Goal: Task Accomplishment & Management: Complete application form

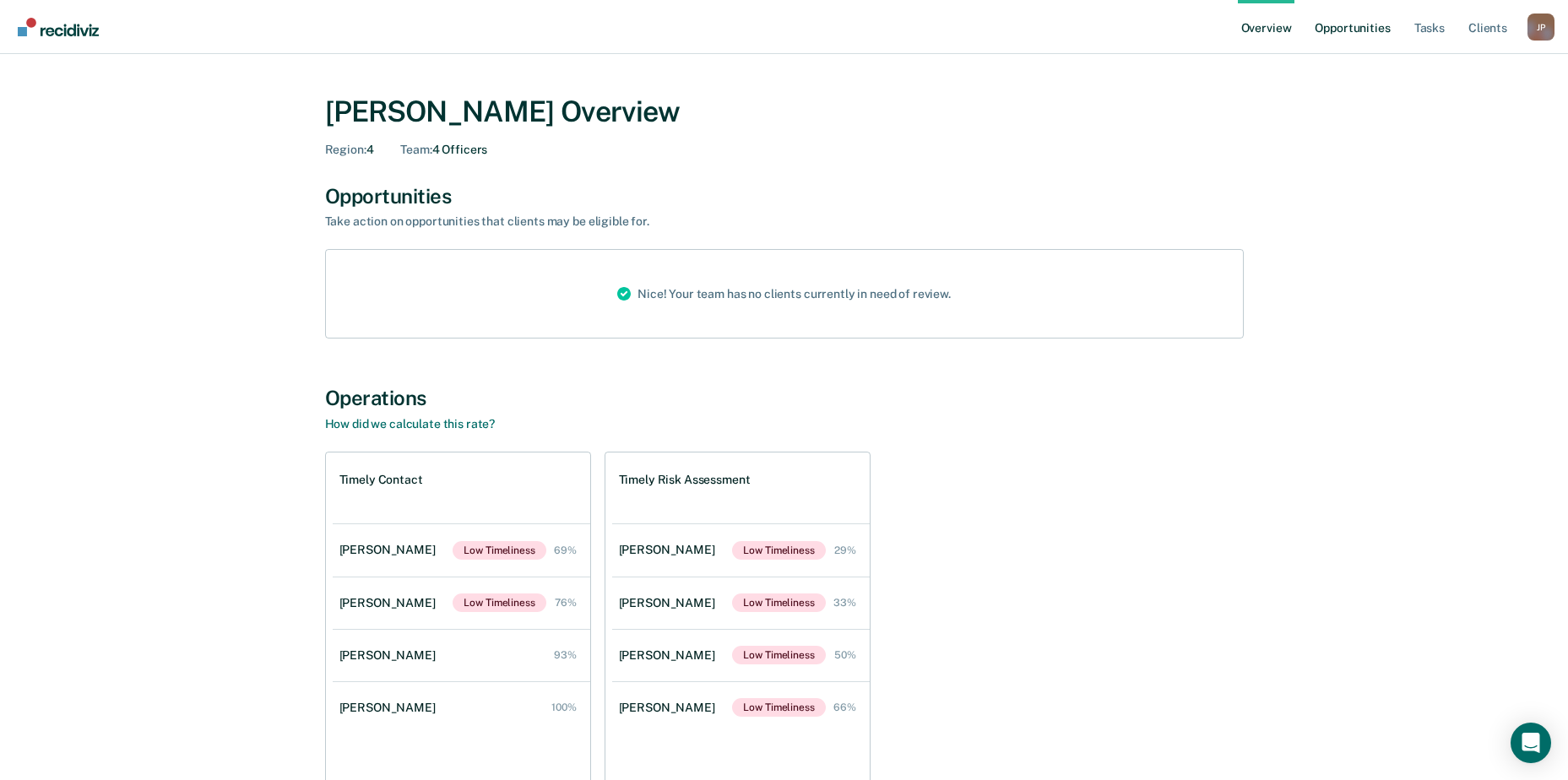
click at [1360, 35] on link "Opportunities" at bounding box center [1352, 27] width 82 height 54
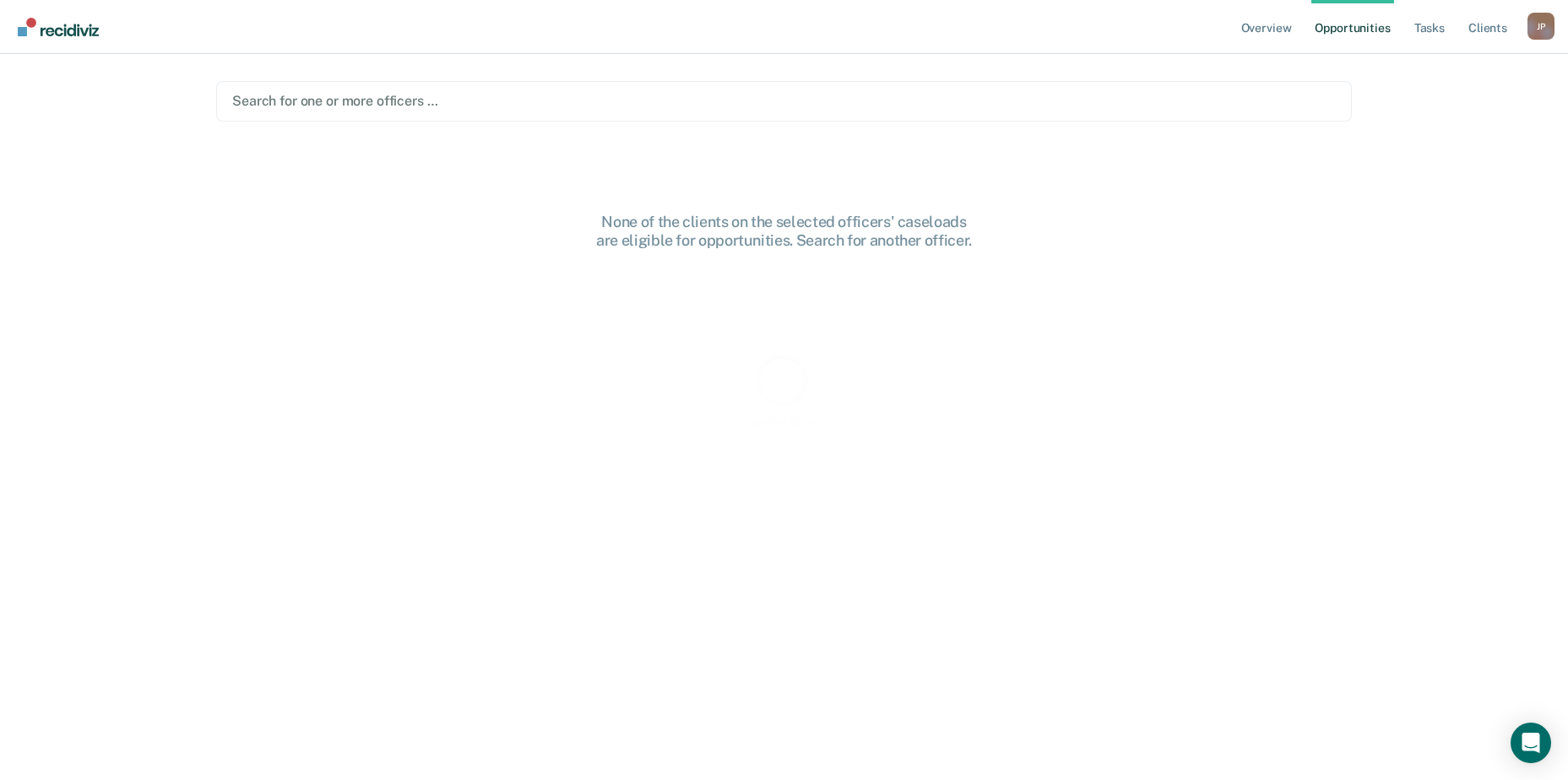
click at [1462, 31] on ul "Overview Opportunities Tasks Client s" at bounding box center [1382, 27] width 290 height 54
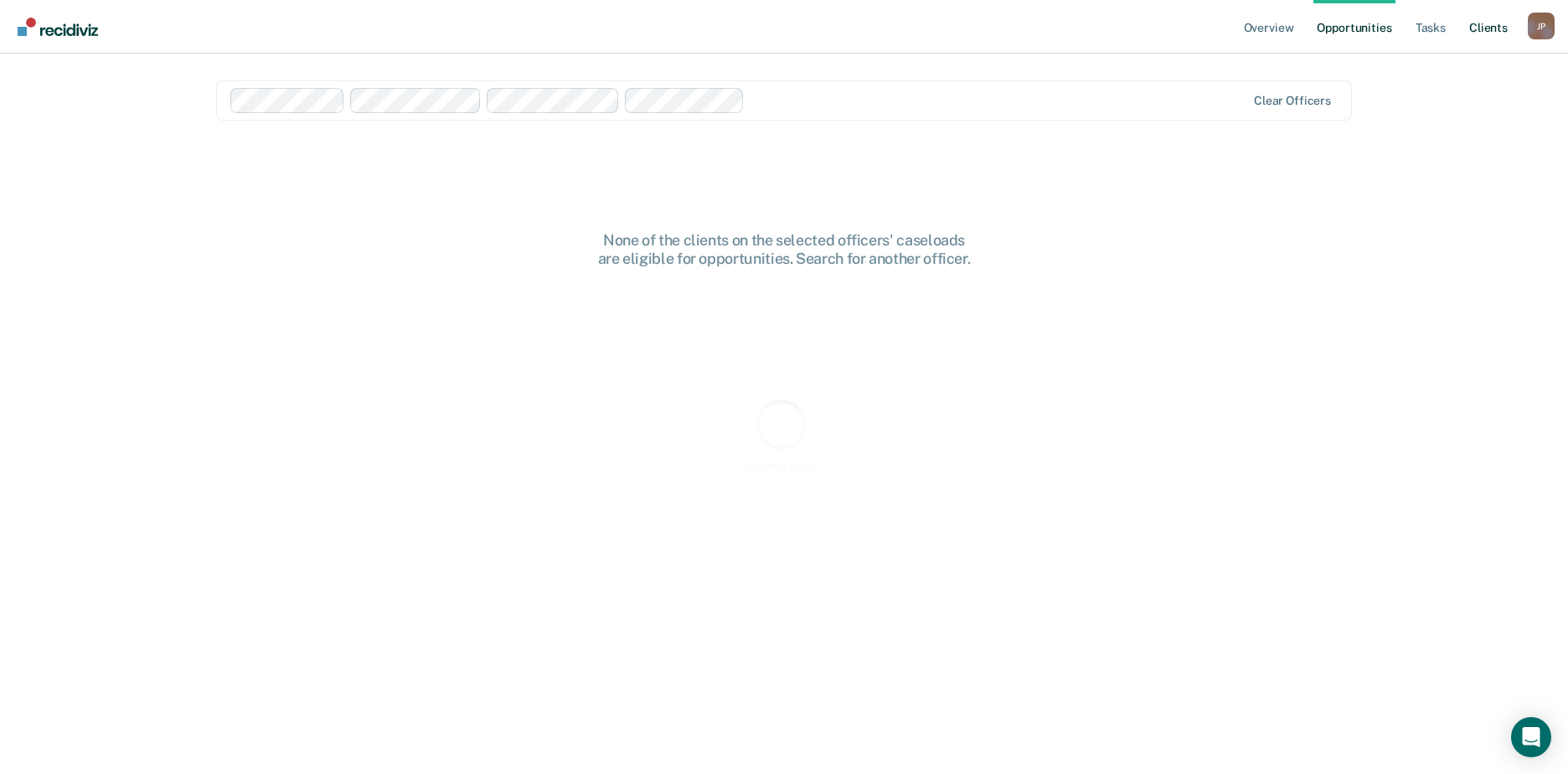
click at [1481, 23] on link "Client s" at bounding box center [1488, 27] width 45 height 53
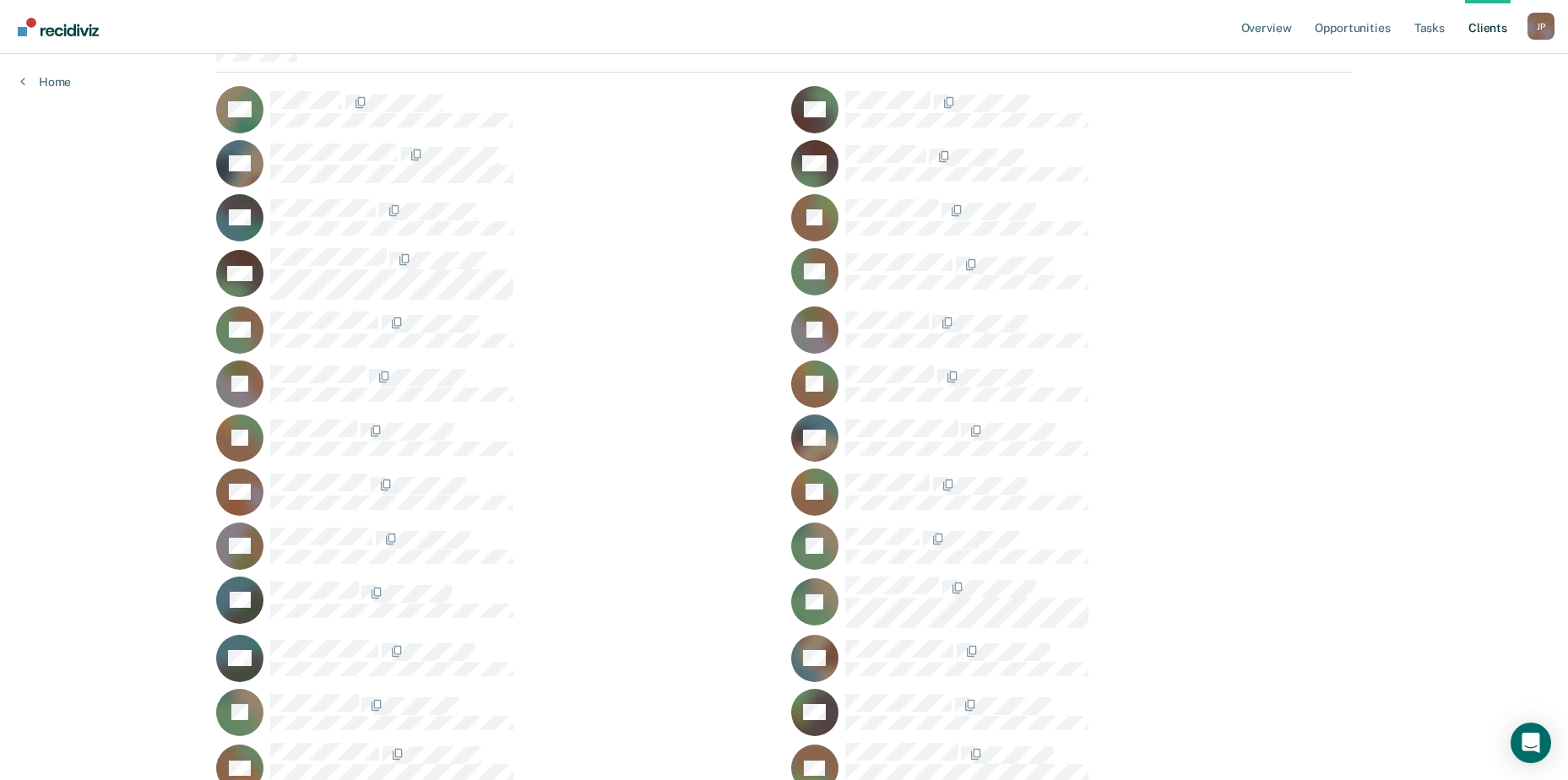
scroll to position [253, 0]
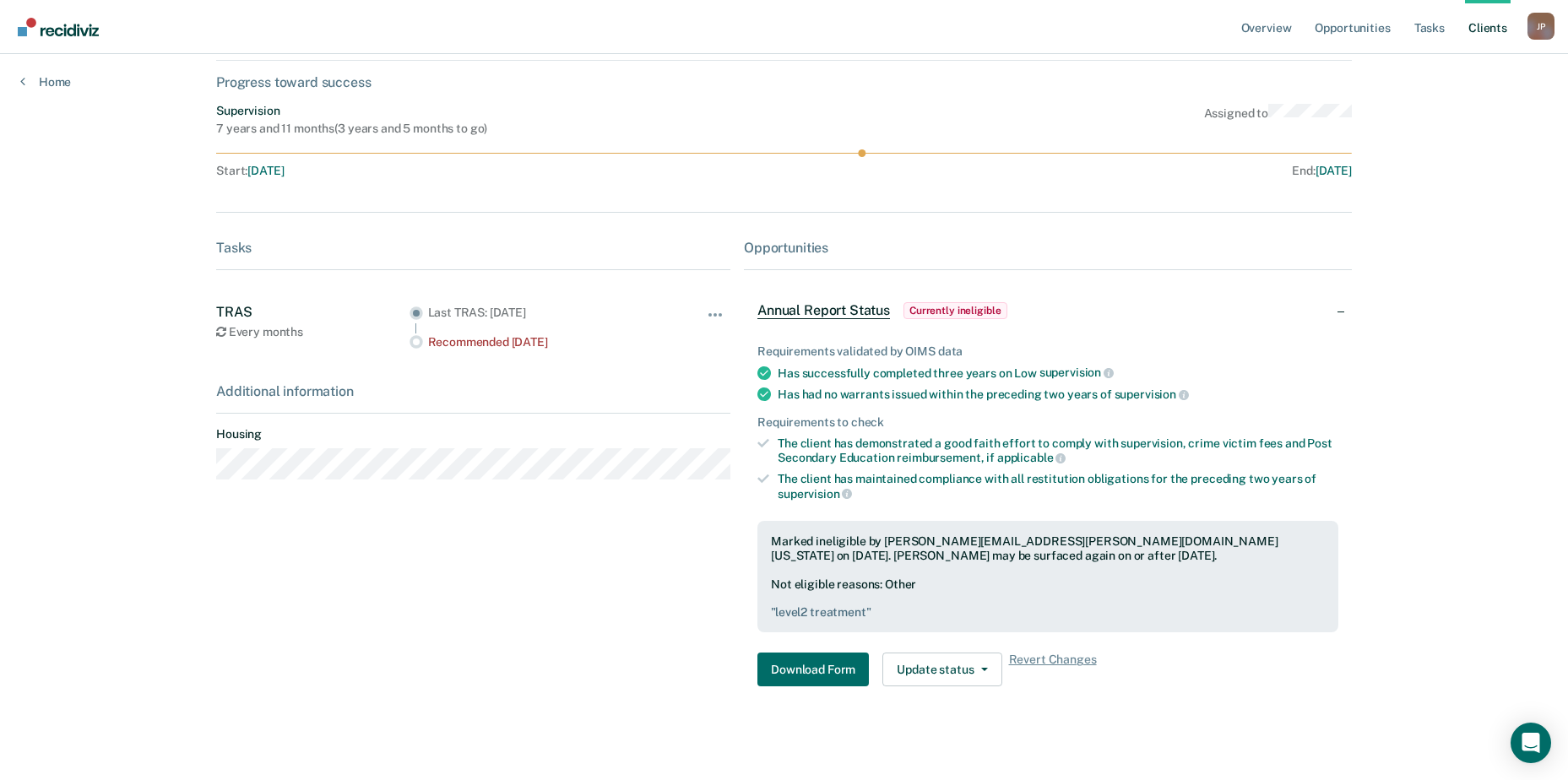
scroll to position [97, 0]
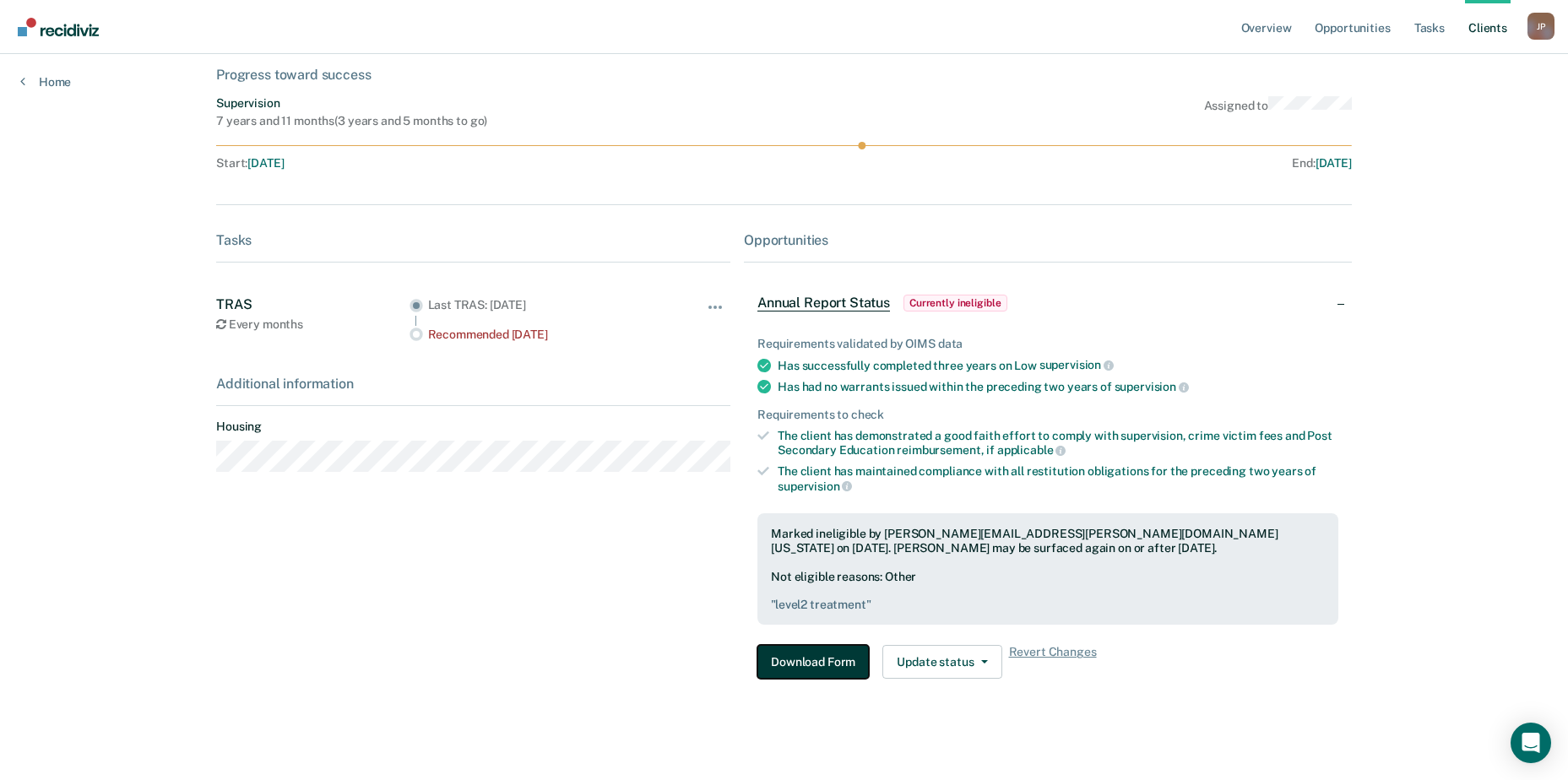
click at [815, 660] on button "Download Form" at bounding box center [813, 662] width 112 height 34
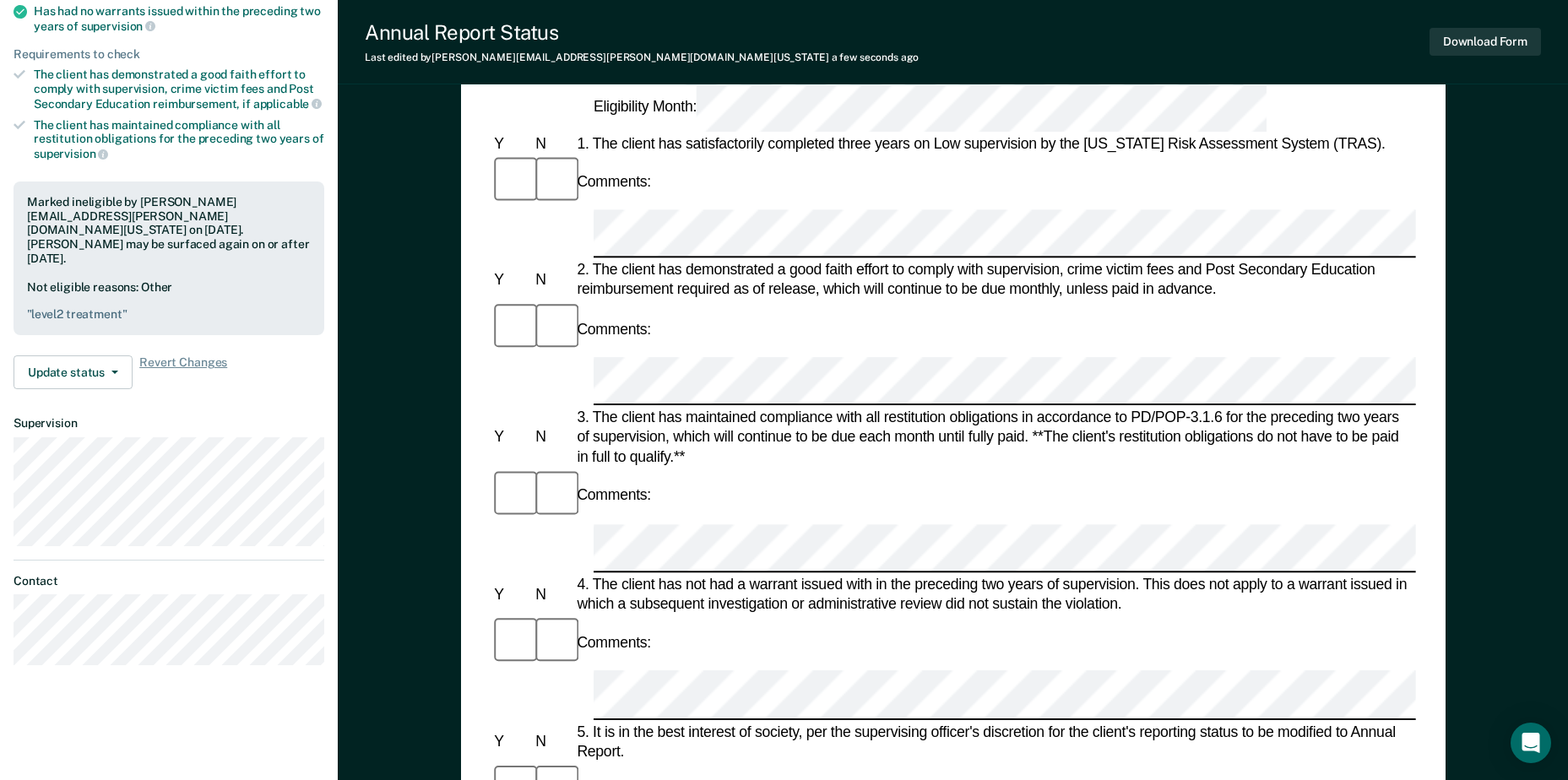
scroll to position [422, 0]
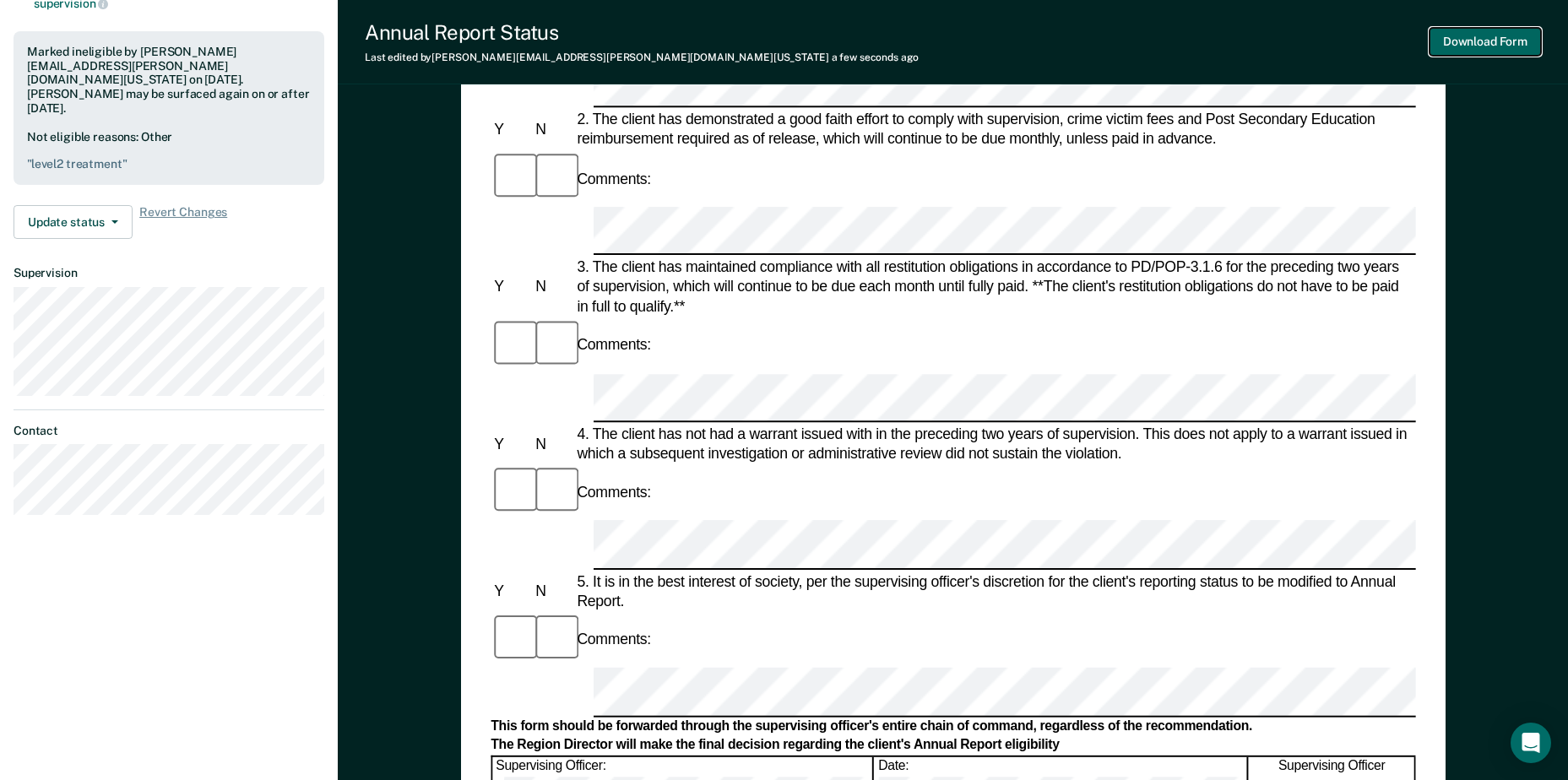
click at [1450, 36] on button "Download Form" at bounding box center [1485, 42] width 112 height 28
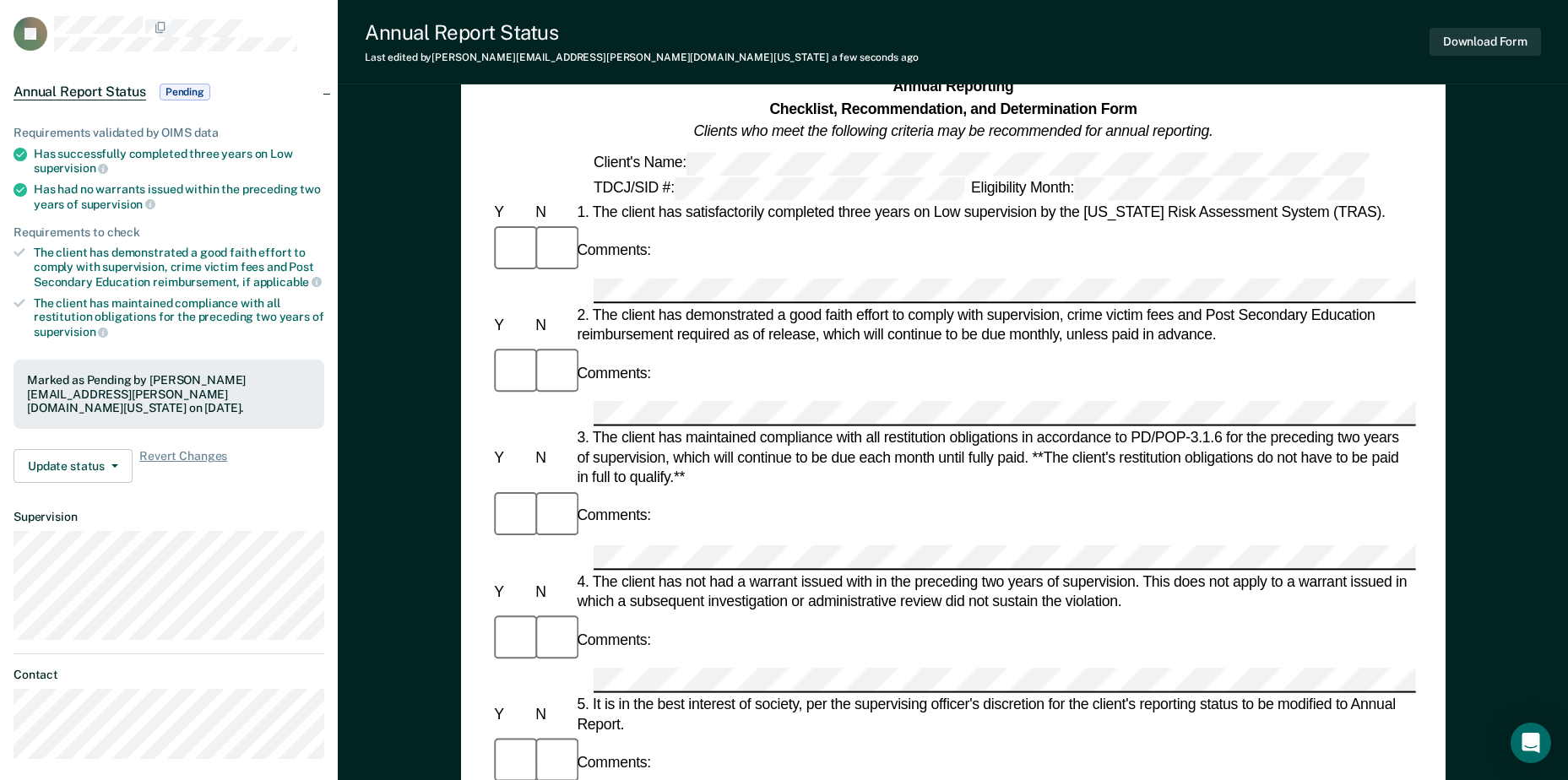
scroll to position [85, 0]
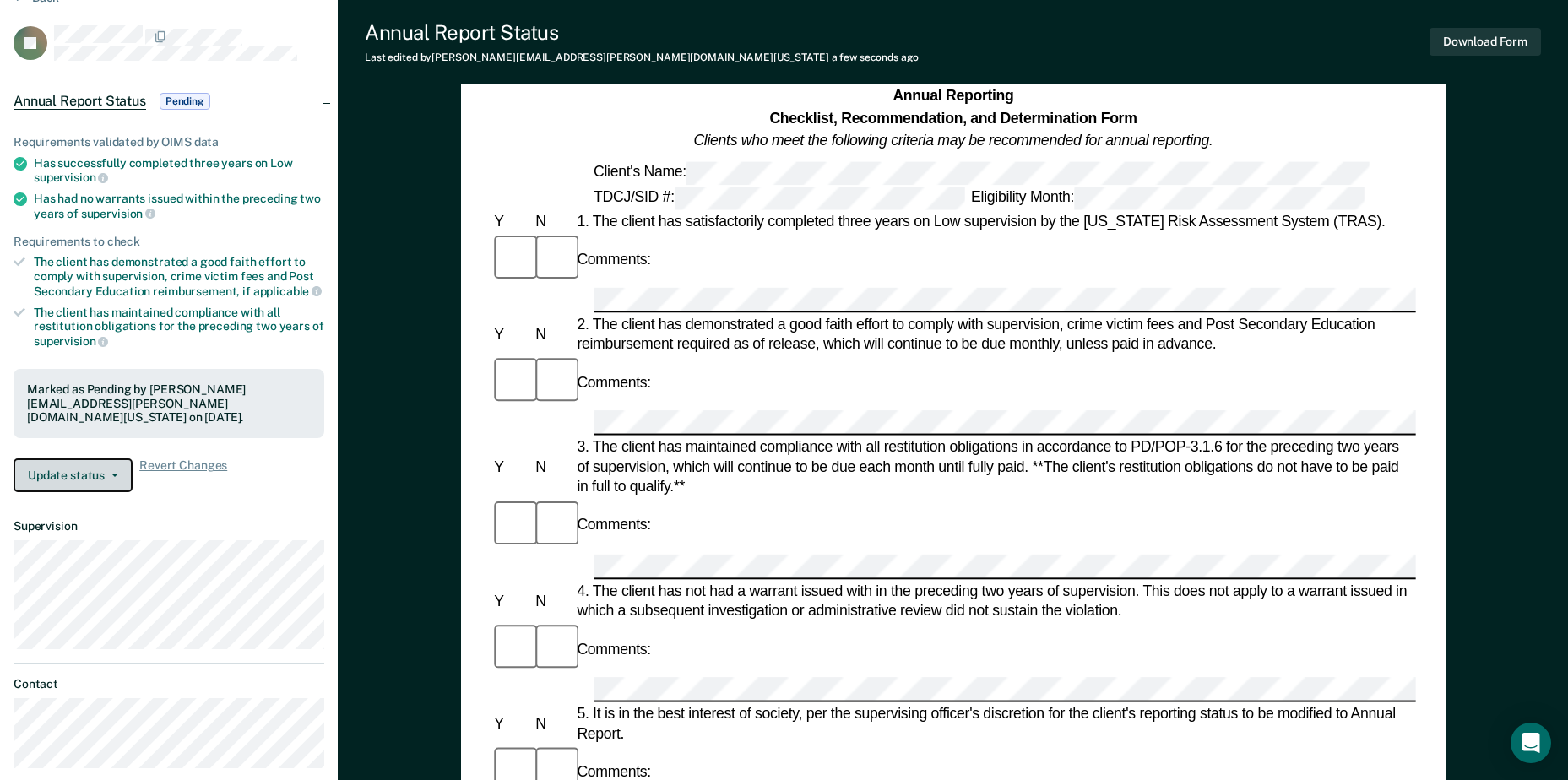
click at [83, 475] on button "Update status" at bounding box center [74, 475] width 119 height 34
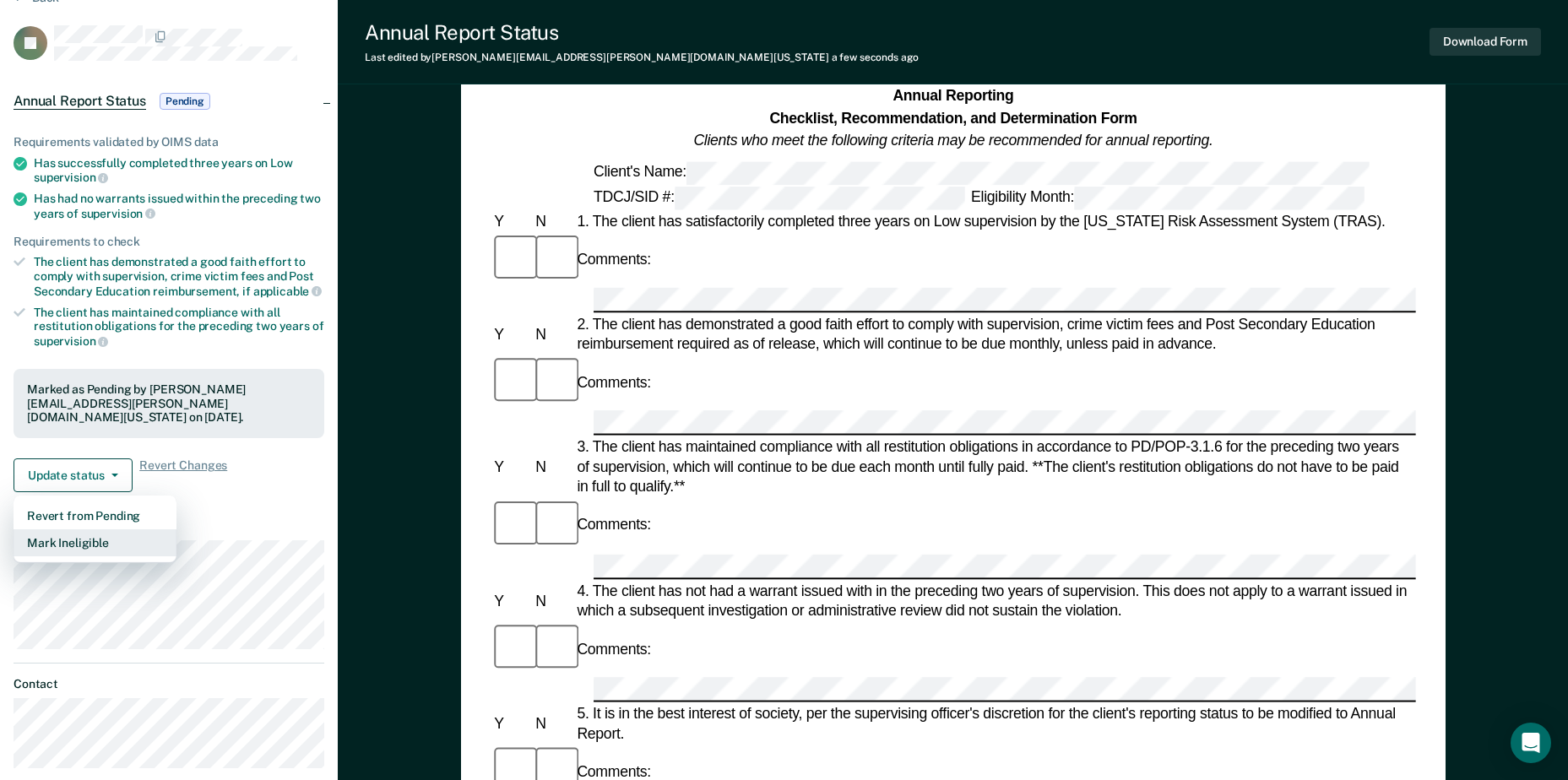
click at [71, 540] on button "Mark Ineligible" at bounding box center [95, 542] width 163 height 27
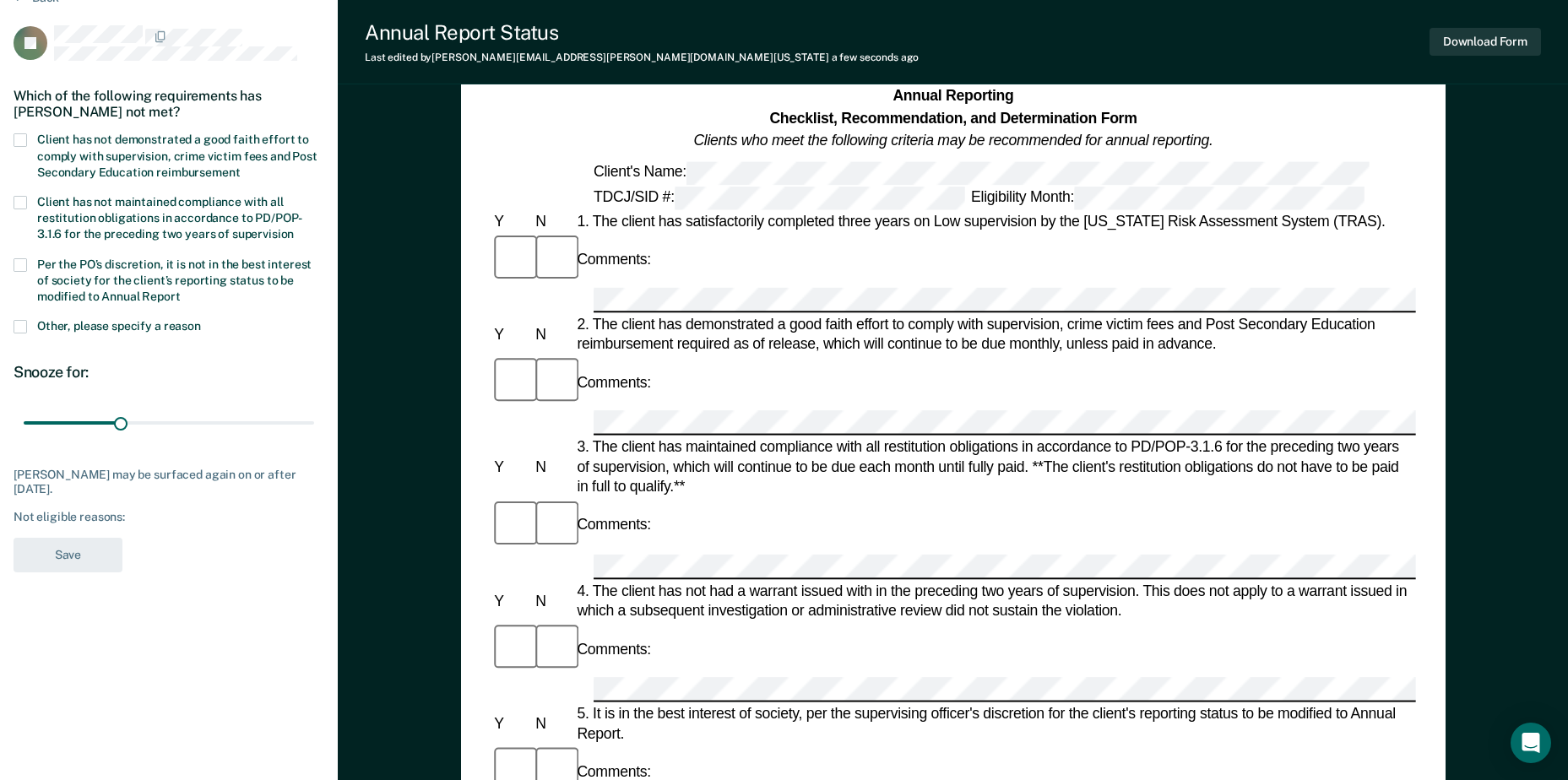
click at [23, 327] on span at bounding box center [21, 327] width 14 height 14
click at [201, 320] on input "Other, please specify a reason" at bounding box center [201, 320] width 0 height 0
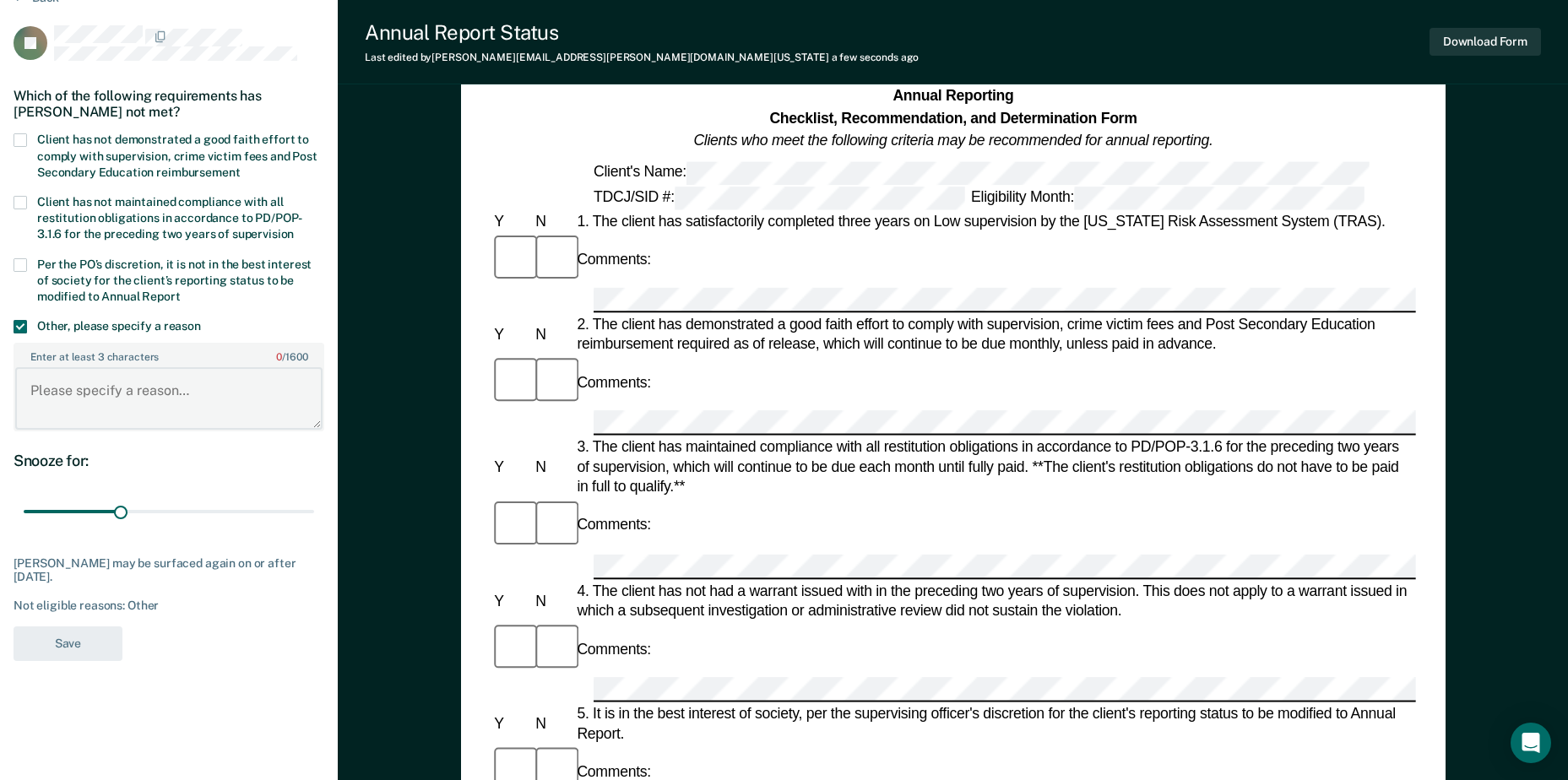
click at [86, 394] on textarea "Enter at least 3 characters 0 / 1600" at bounding box center [169, 399] width 307 height 62
type textarea "client currently in level 2 treatment"
drag, startPoint x: 123, startPoint y: 512, endPoint x: 397, endPoint y: 511, distance: 274.0
type input "90"
click at [314, 511] on input "range" at bounding box center [169, 512] width 291 height 29
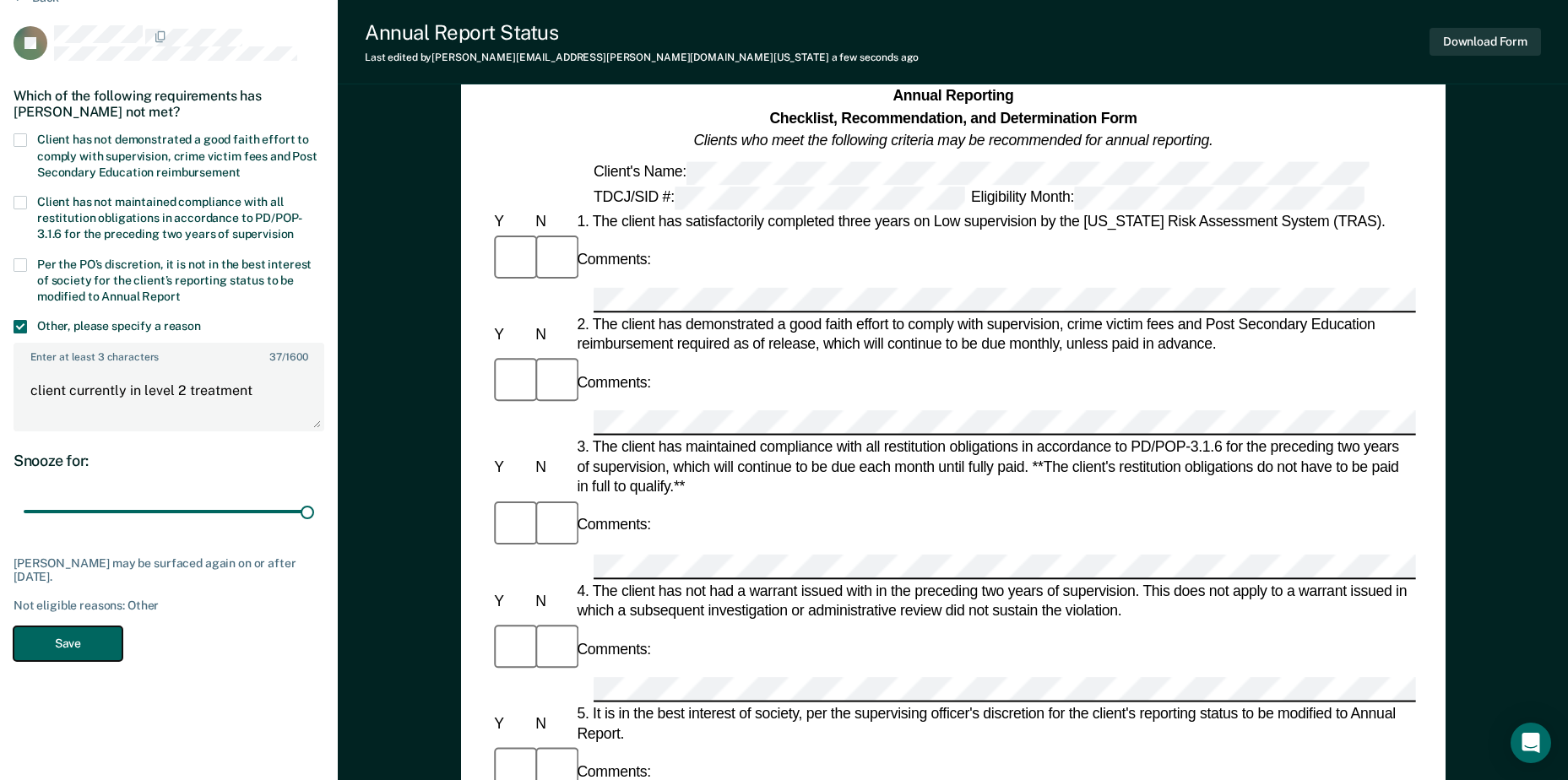
click at [89, 644] on button "Save" at bounding box center [68, 643] width 109 height 35
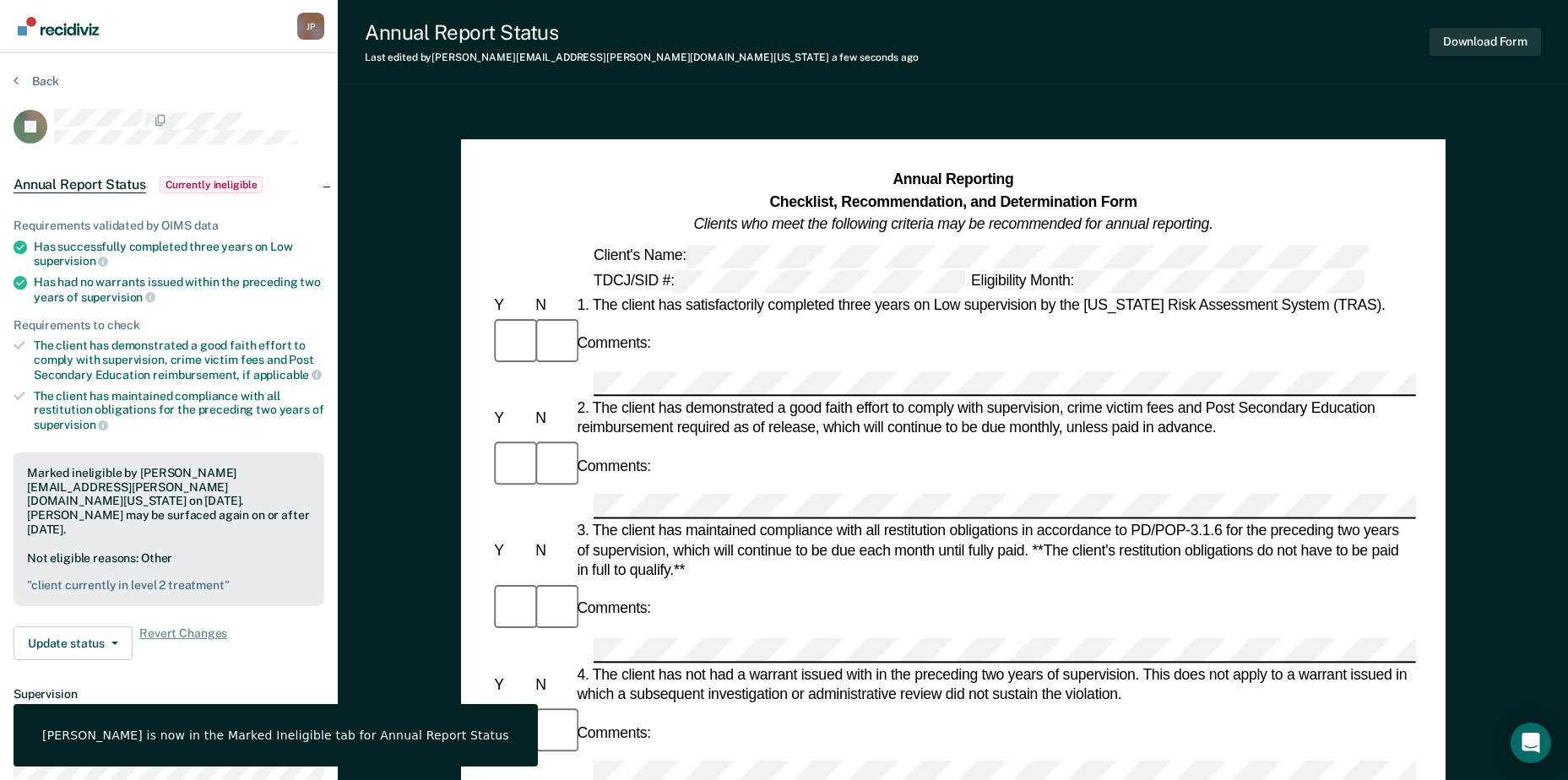
scroll to position [0, 0]
